Goal: Information Seeking & Learning: Learn about a topic

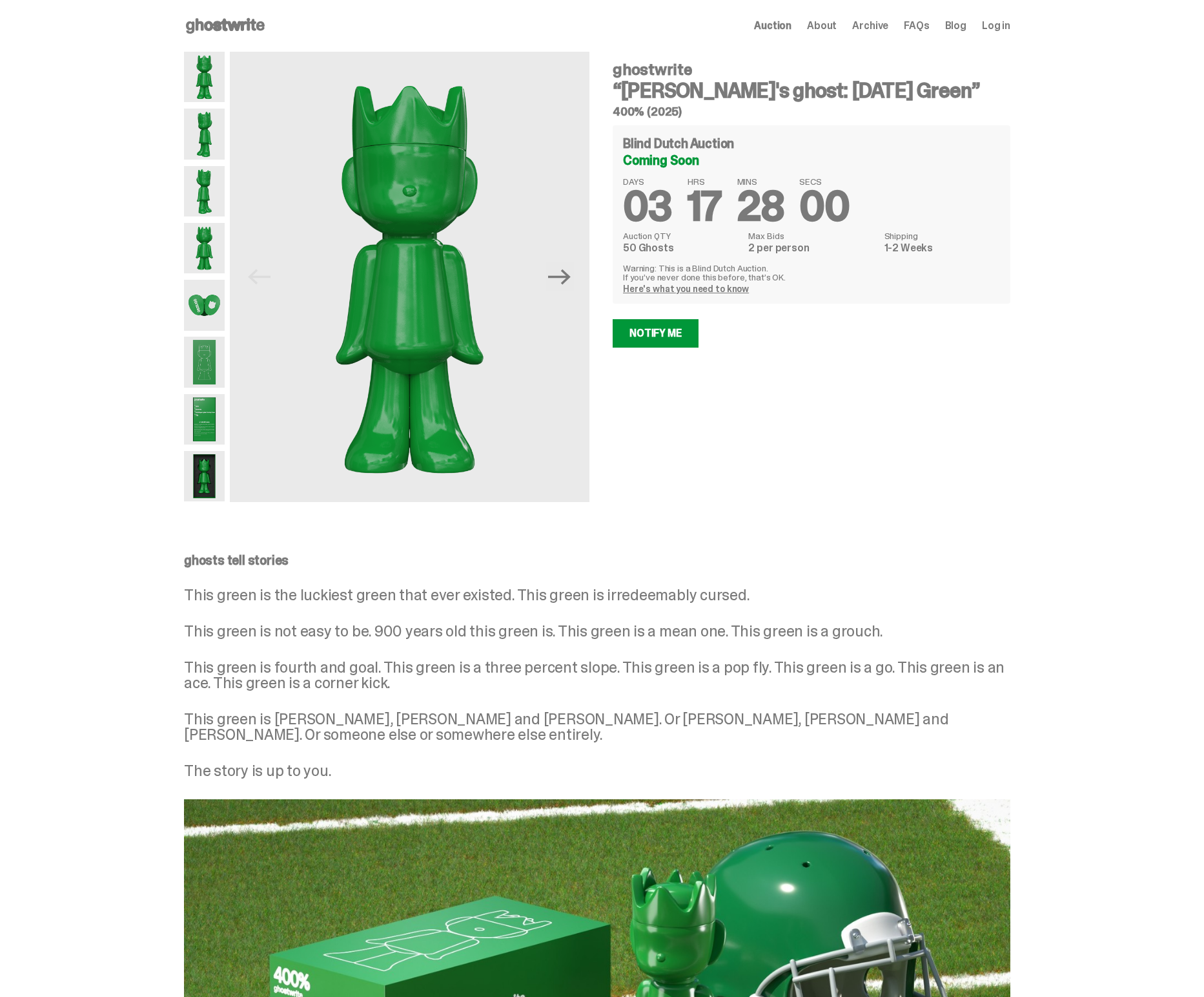
drag, startPoint x: 211, startPoint y: 117, endPoint x: 207, endPoint y: 145, distance: 28.3
click at [211, 117] on img at bounding box center [204, 133] width 40 height 50
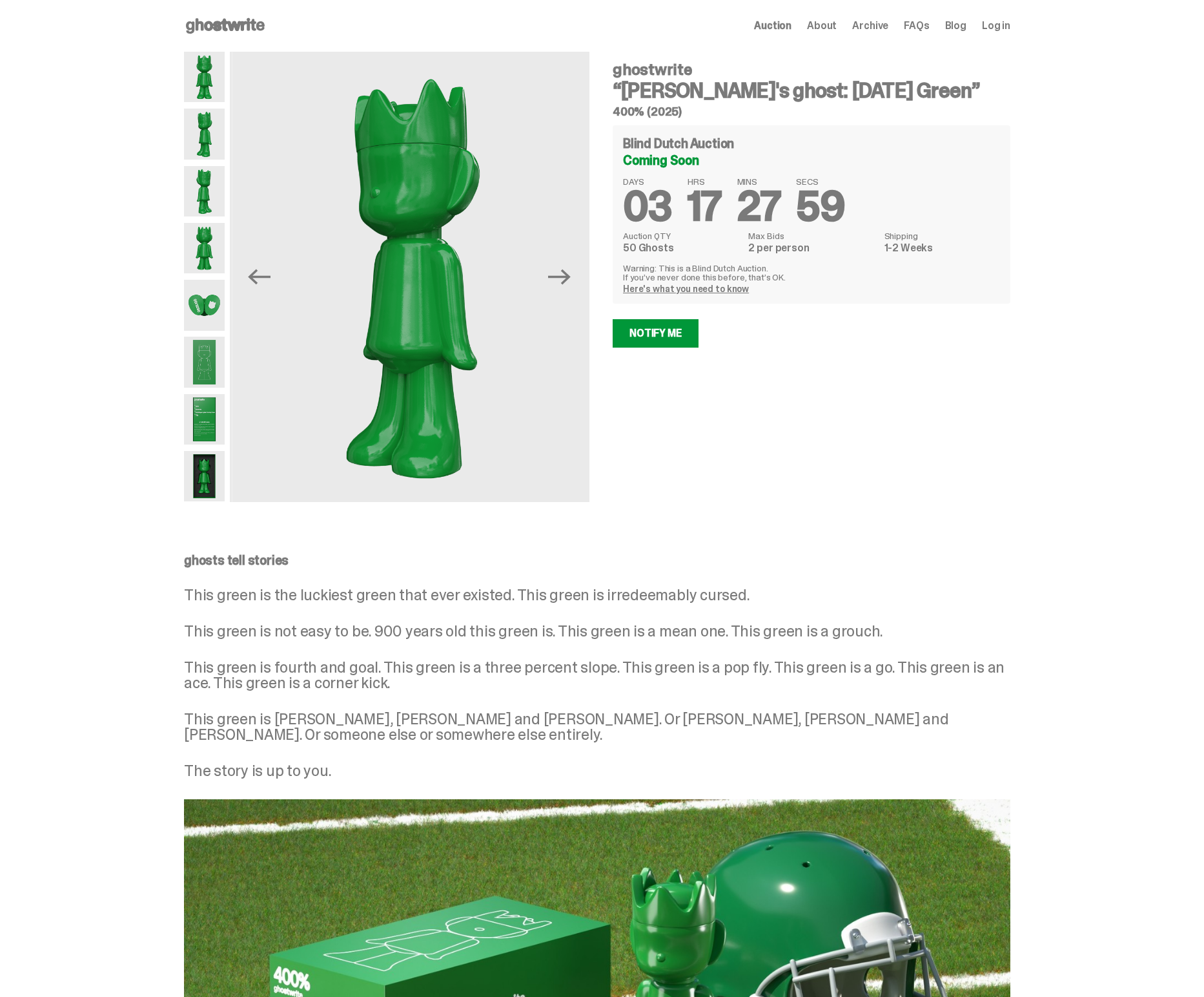
click at [207, 191] on img at bounding box center [204, 191] width 40 height 50
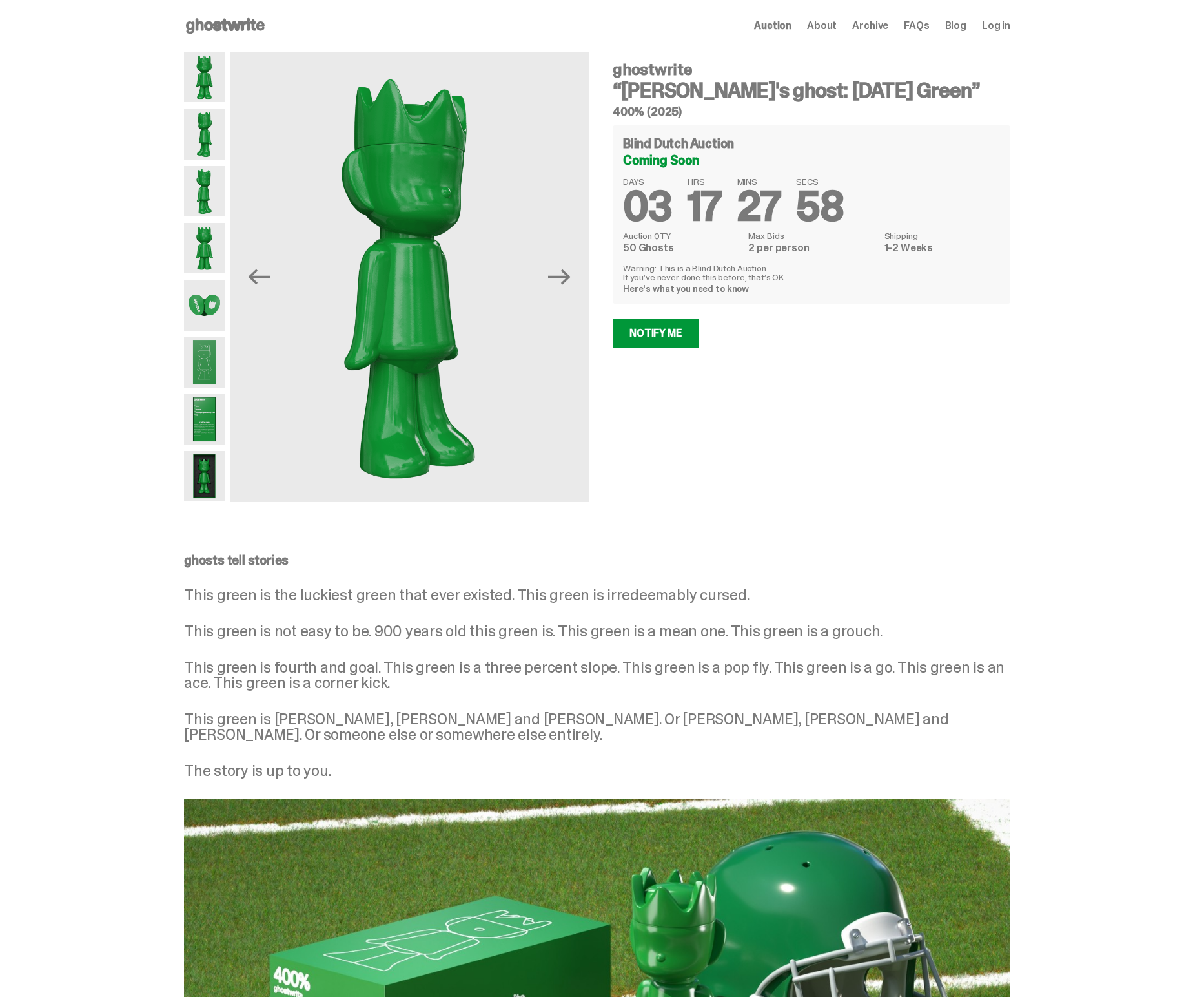
click at [207, 249] on img at bounding box center [204, 248] width 40 height 50
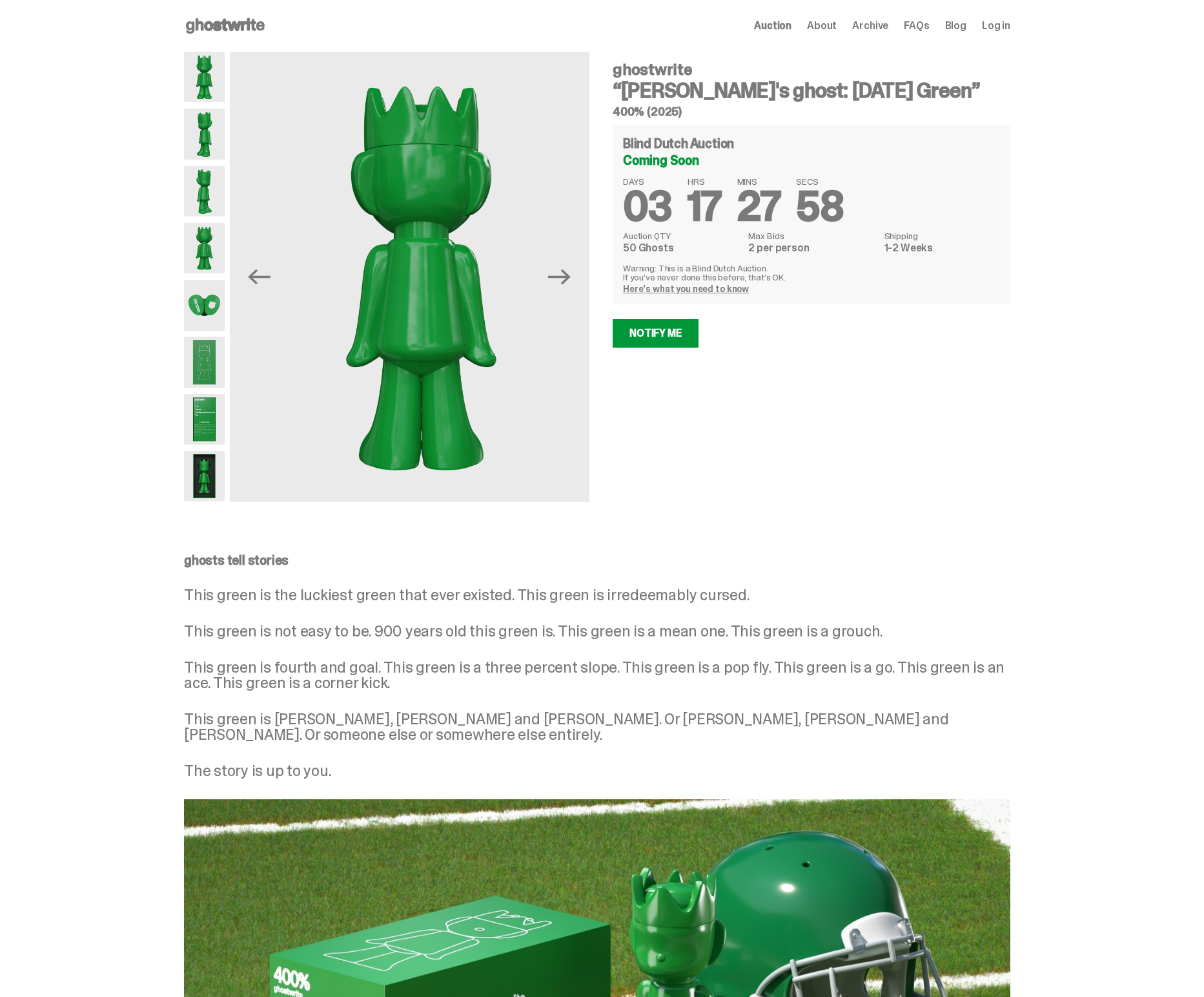
click at [208, 313] on img at bounding box center [204, 305] width 40 height 50
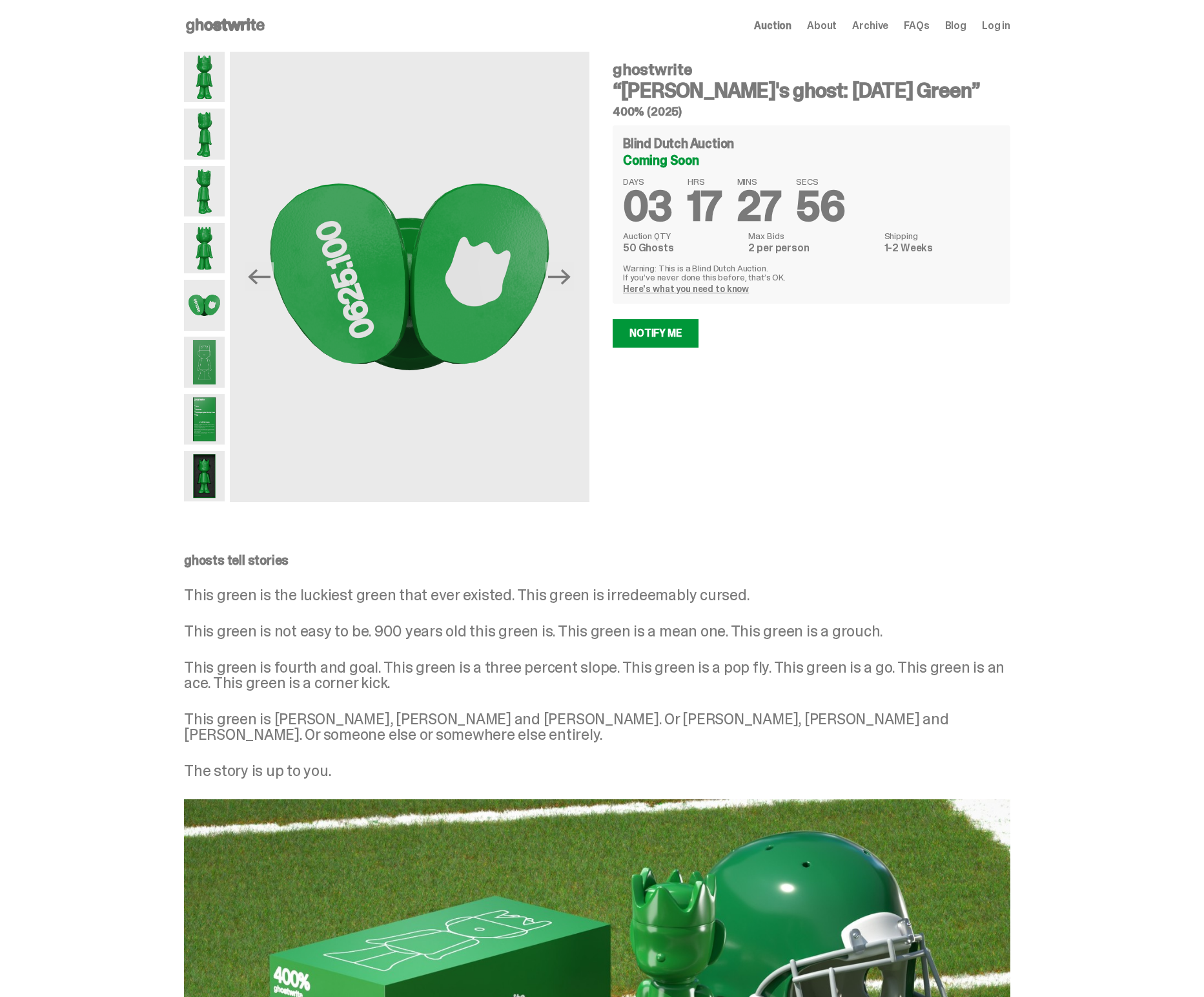
click at [208, 354] on img at bounding box center [204, 362] width 40 height 50
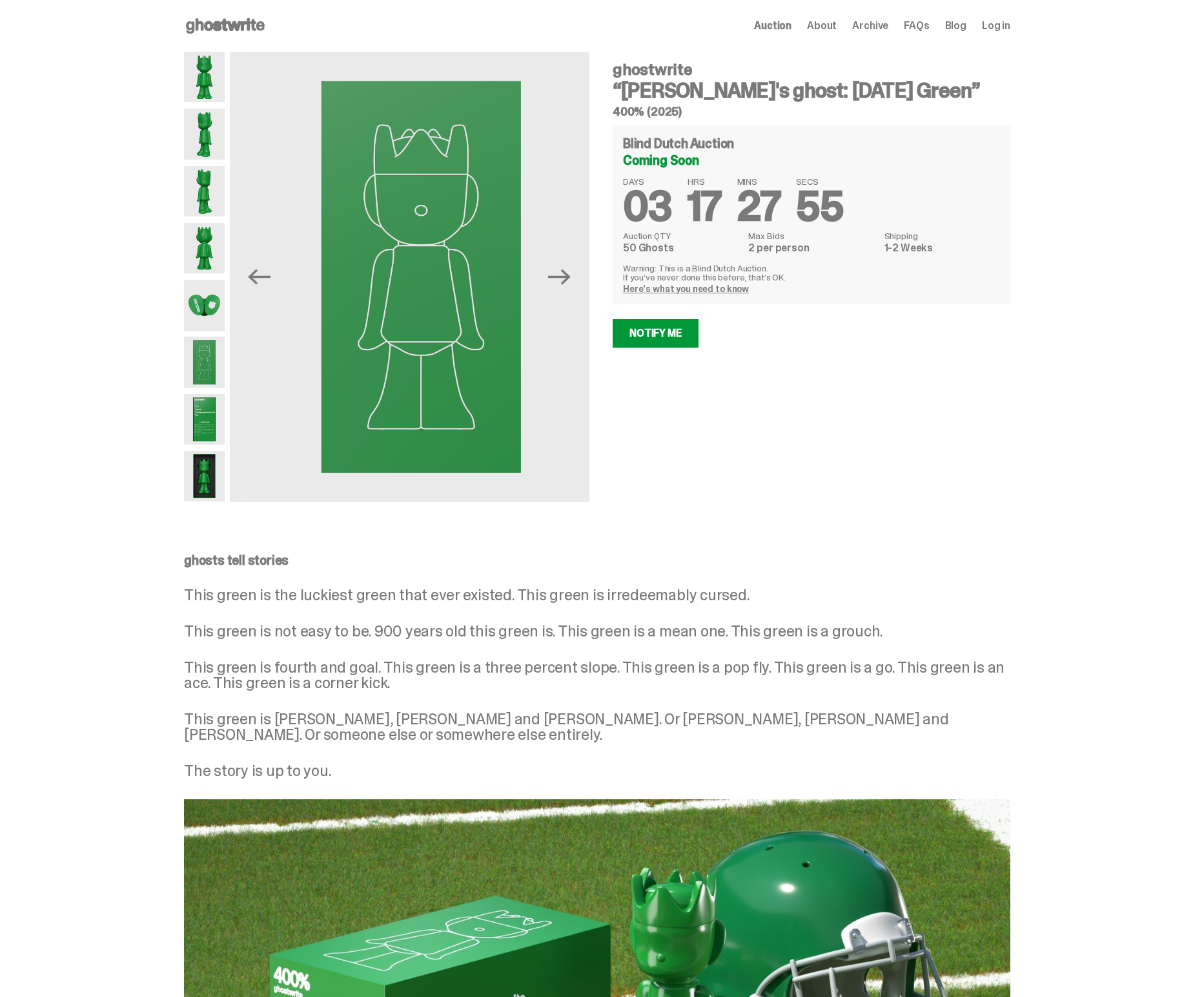
drag, startPoint x: 207, startPoint y: 405, endPoint x: 207, endPoint y: 413, distance: 8.0
click at [207, 405] on img at bounding box center [204, 419] width 40 height 50
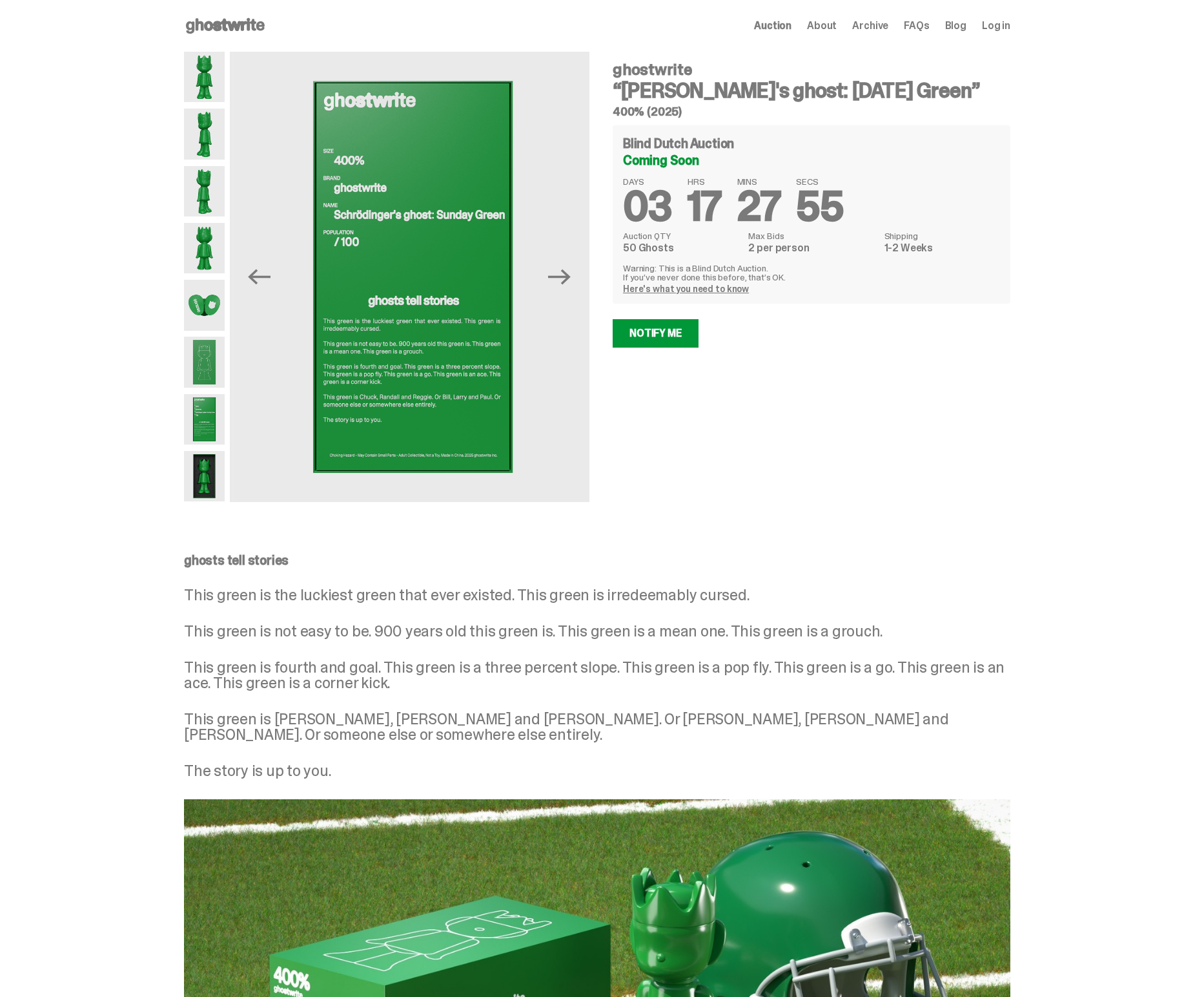
click at [203, 475] on img at bounding box center [204, 476] width 40 height 50
